Goal: Navigation & Orientation: Find specific page/section

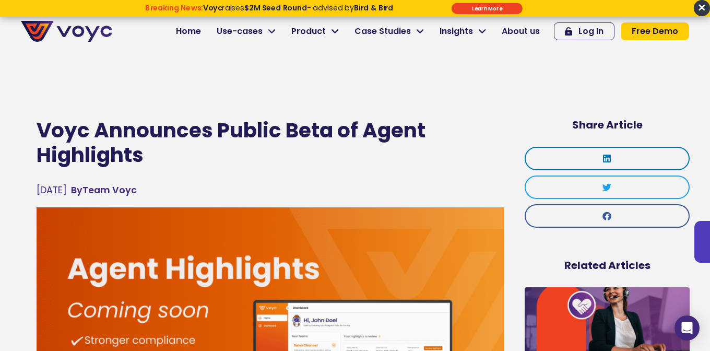
click at [701, 7] on span "×" at bounding box center [702, 8] width 16 height 16
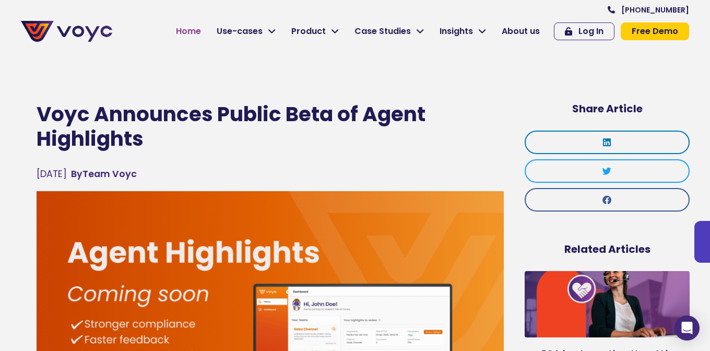
click at [196, 34] on span "Home" at bounding box center [188, 31] width 25 height 13
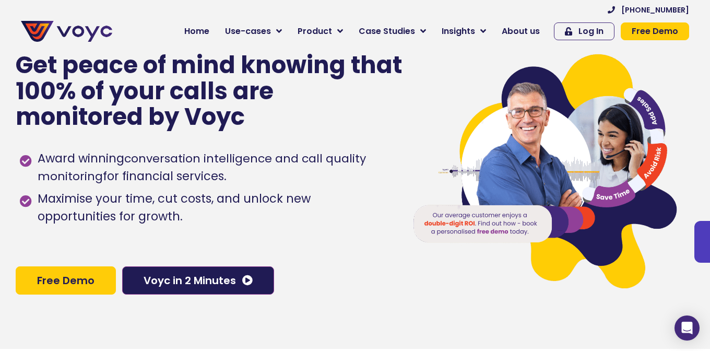
click at [310, 133] on div "Get peace of mind knowing that 100% of your calls are monitored by Voyc" at bounding box center [210, 96] width 388 height 88
